Goal: Transaction & Acquisition: Purchase product/service

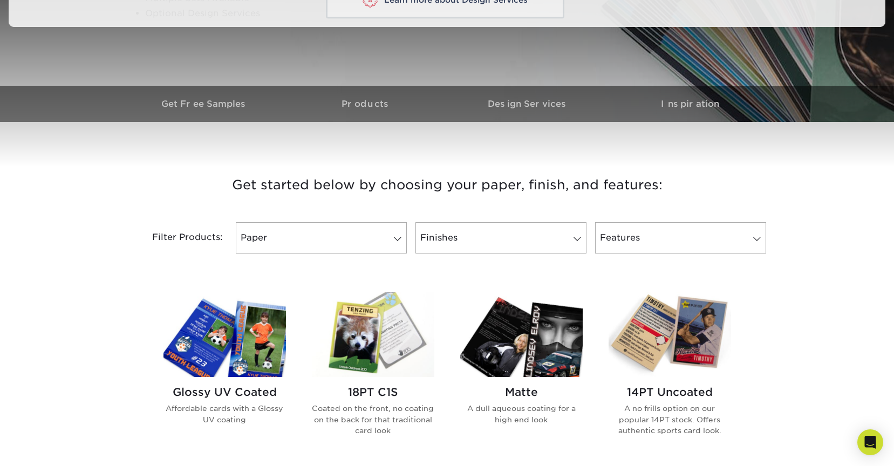
scroll to position [415, 0]
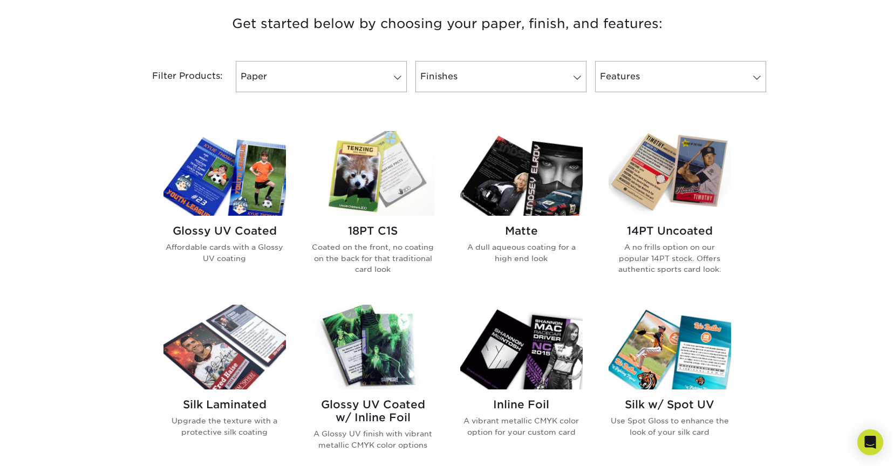
click at [242, 185] on img at bounding box center [224, 173] width 122 height 85
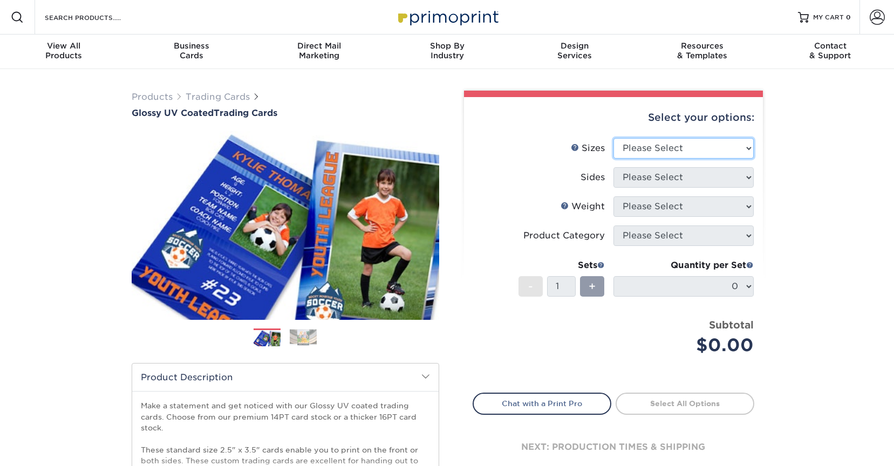
click at [709, 150] on select "Please Select 2.5" x 3.5"" at bounding box center [683, 148] width 140 height 20
select select "2.50x3.50"
click at [613, 138] on select "Please Select 2.5" x 3.5"" at bounding box center [683, 148] width 140 height 20
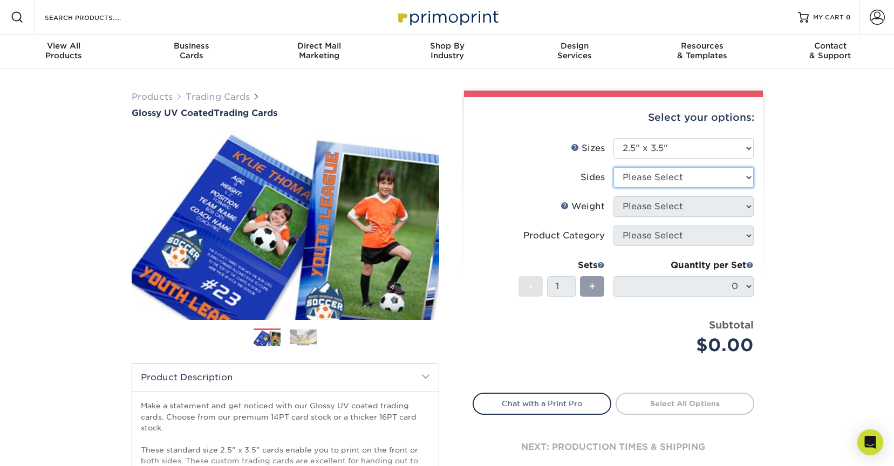
click at [679, 175] on select "Please Select Print Both Sides Print Front Only" at bounding box center [683, 177] width 140 height 20
select select "13abbda7-1d64-4f25-8bb2-c179b224825d"
click at [613, 167] on select "Please Select Print Both Sides Print Front Only" at bounding box center [683, 177] width 140 height 20
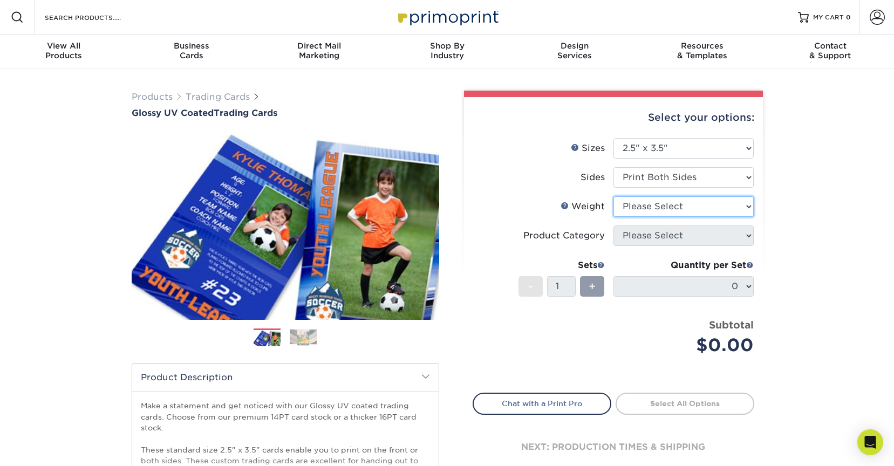
click at [667, 207] on select "Please Select 16PT 14PT 18PT C1S" at bounding box center [683, 206] width 140 height 20
click at [569, 206] on link "Weight Help" at bounding box center [564, 205] width 9 height 9
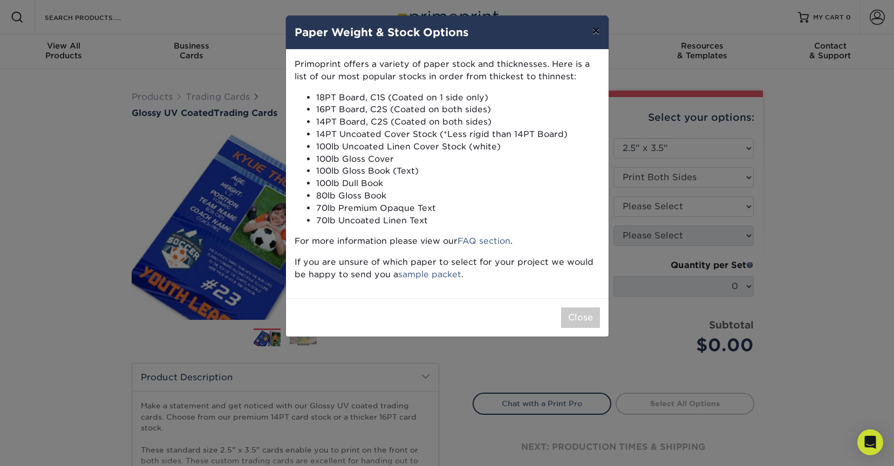
click at [597, 33] on button "×" at bounding box center [595, 31] width 25 height 30
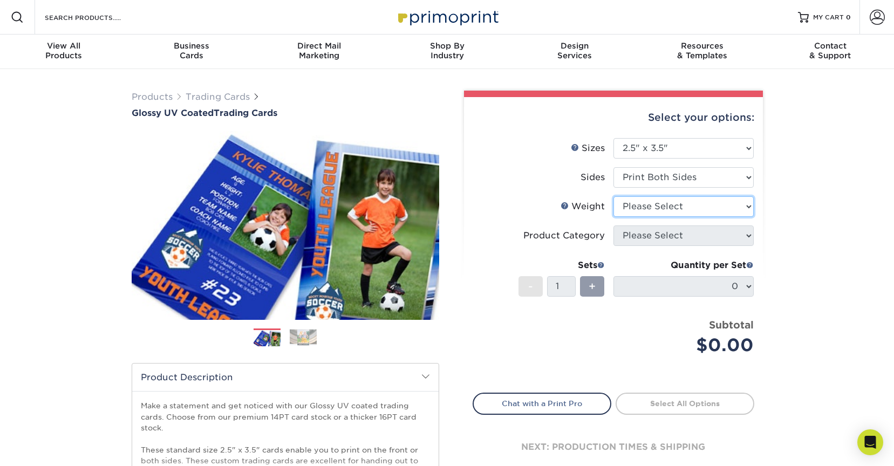
click at [670, 207] on select "Please Select 16PT 14PT 18PT C1S" at bounding box center [683, 206] width 140 height 20
select select "14PT"
click at [613, 196] on select "Please Select 16PT 14PT 18PT C1S" at bounding box center [683, 206] width 140 height 20
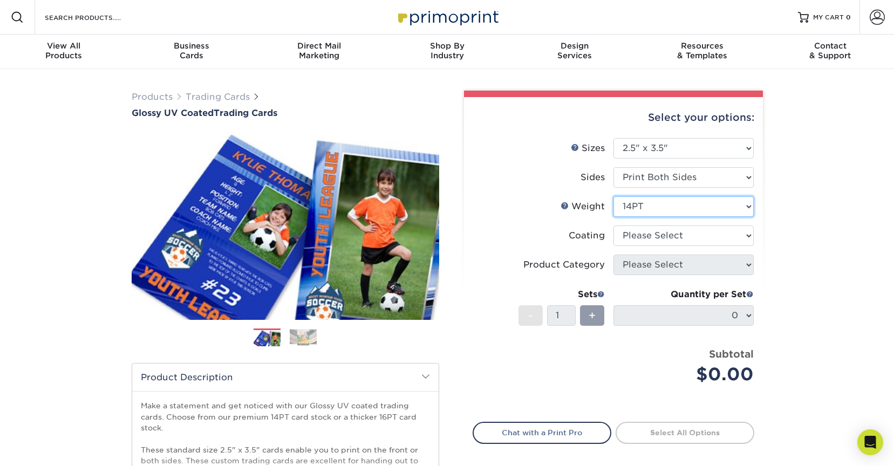
click at [654, 208] on select "Please Select 16PT 14PT 18PT C1S" at bounding box center [683, 206] width 140 height 20
click at [567, 206] on link "Weight Help" at bounding box center [564, 205] width 9 height 9
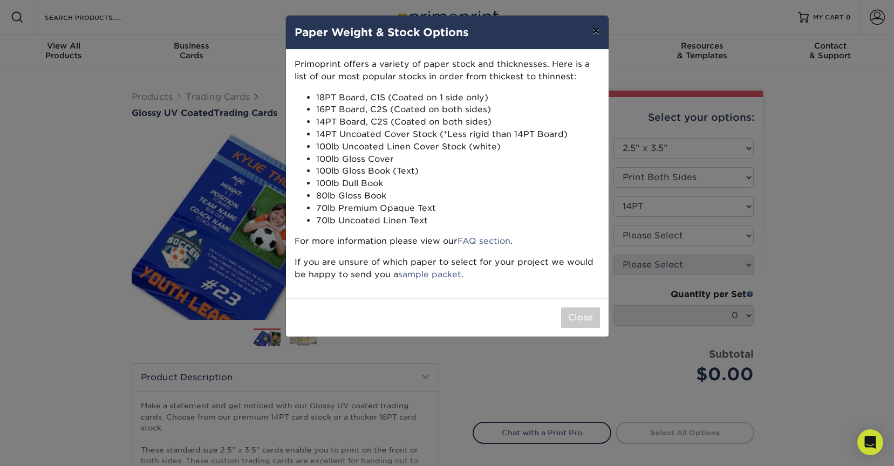
click at [596, 35] on button "×" at bounding box center [595, 31] width 25 height 30
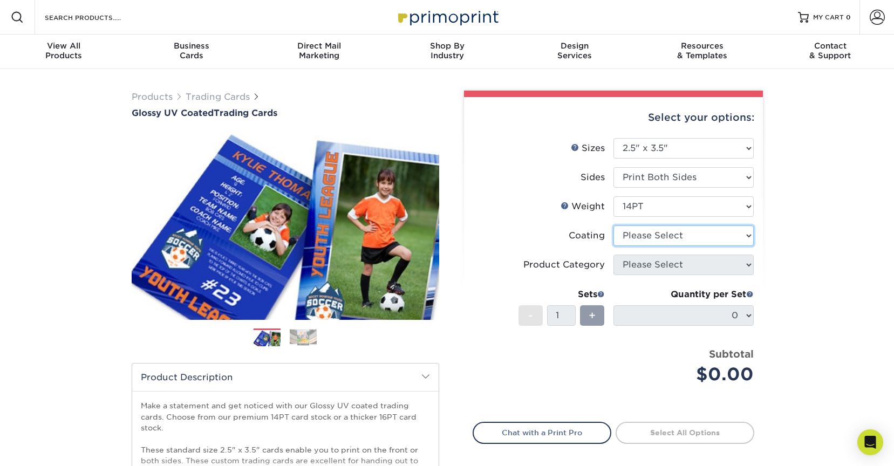
click at [679, 236] on select at bounding box center [683, 235] width 140 height 20
select select "ae367451-b2b8-45df-a344-0f05b6a12993"
click at [613, 225] on select at bounding box center [683, 235] width 140 height 20
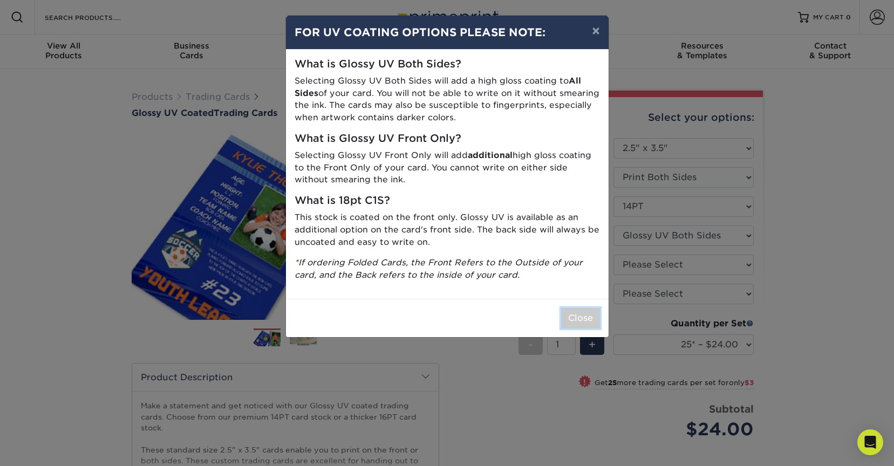
click at [576, 314] on button "Close" at bounding box center [580, 318] width 39 height 20
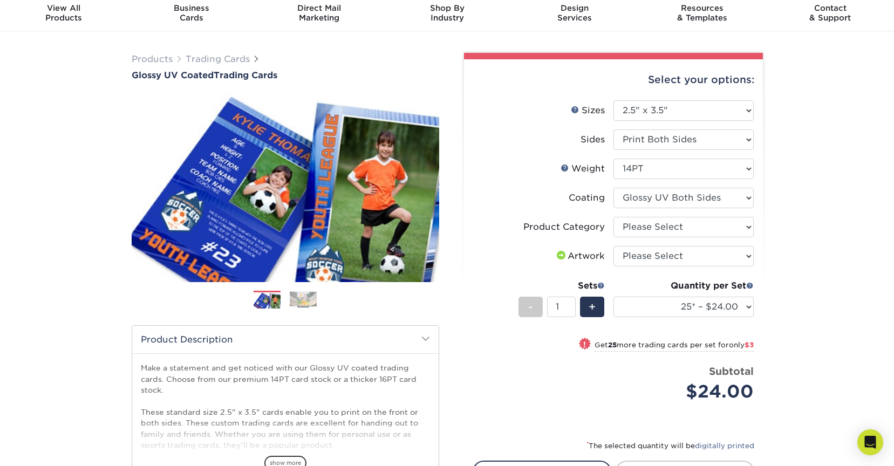
scroll to position [53, 0]
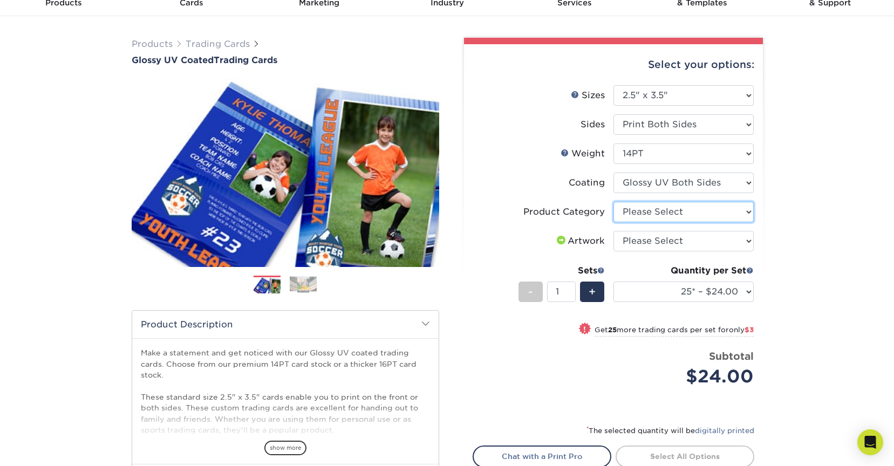
click at [659, 211] on select "Please Select Trading Cards" at bounding box center [683, 212] width 140 height 20
select select "c2f9bce9-36c2-409d-b101-c29d9d031e18"
click at [613, 202] on select "Please Select Trading Cards" at bounding box center [683, 212] width 140 height 20
click at [662, 243] on select "Please Select I will upload files I need a design - $100" at bounding box center [683, 241] width 140 height 20
select select "upload"
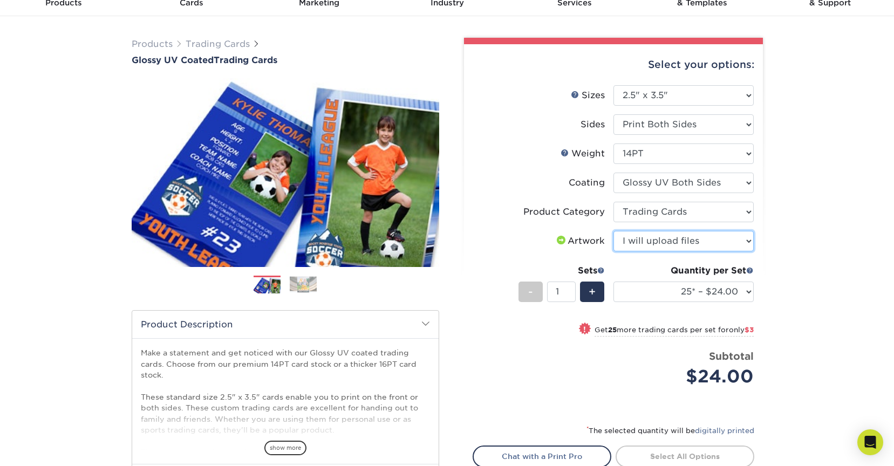
click at [613, 231] on select "Please Select I will upload files I need a design - $100" at bounding box center [683, 241] width 140 height 20
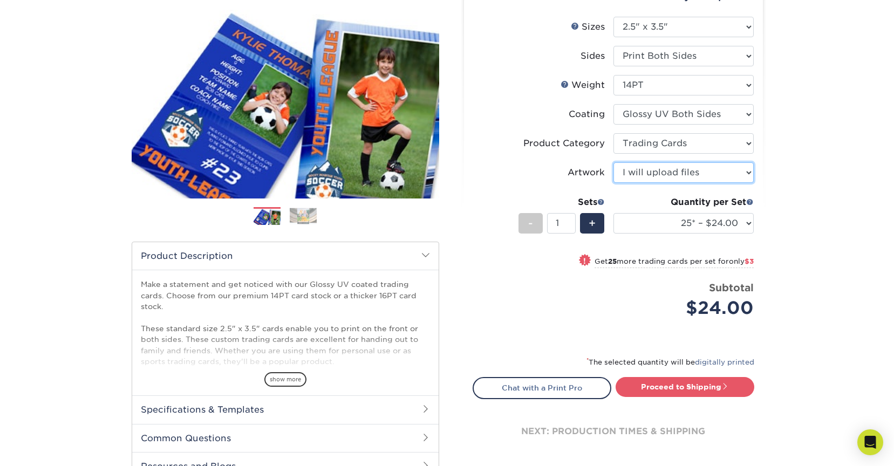
scroll to position [129, 0]
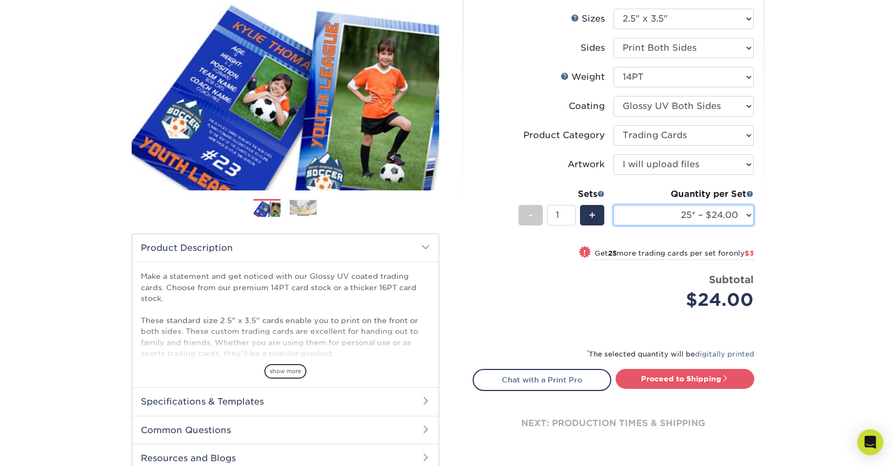
click at [667, 215] on select "25* – $24.00 50* – $27.00 75* – $34.00 100* – $37.00 250* – $48.00 500 – $59.00…" at bounding box center [683, 215] width 140 height 20
click at [613, 205] on select "25* – $24.00 50* – $27.00 75* – $34.00 100* – $37.00 250* – $48.00 500 – $59.00…" at bounding box center [683, 215] width 140 height 20
click at [676, 211] on select "25* – $24.00 50* – $27.00 75* – $34.00 100* – $37.00 250* – $48.00 500 – $59.00…" at bounding box center [683, 215] width 140 height 20
click at [613, 205] on select "25* – $24.00 50* – $27.00 75* – $34.00 100* – $37.00 250* – $48.00 500 – $59.00…" at bounding box center [683, 215] width 140 height 20
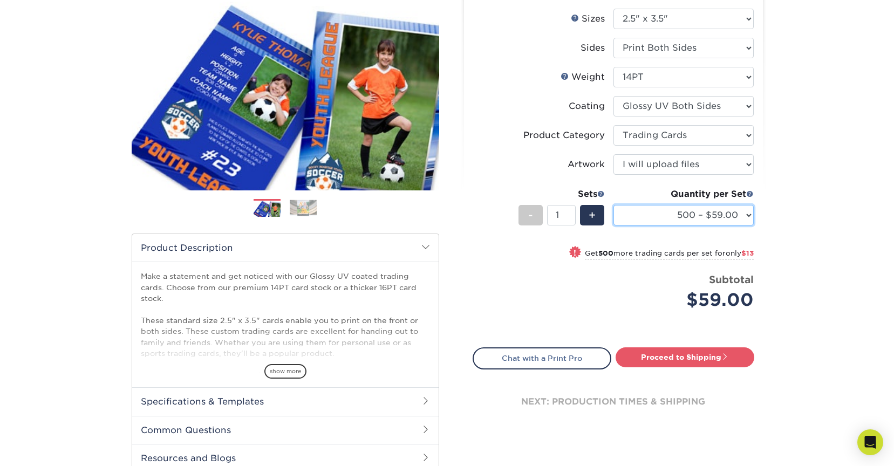
click at [687, 211] on select "25* – $24.00 50* – $27.00 75* – $34.00 100* – $37.00 250* – $48.00 500 – $59.00…" at bounding box center [683, 215] width 140 height 20
select select "25* – $24.00"
click at [613, 205] on select "25* – $24.00 50* – $27.00 75* – $34.00 100* – $37.00 250* – $48.00 500 – $59.00…" at bounding box center [683, 215] width 140 height 20
